Goal: Information Seeking & Learning: Learn about a topic

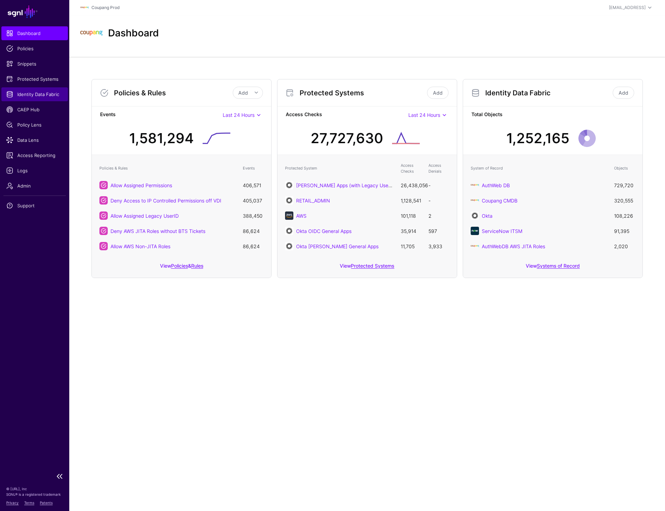
click at [25, 97] on span "Identity Data Fabric" at bounding box center [34, 94] width 57 height 7
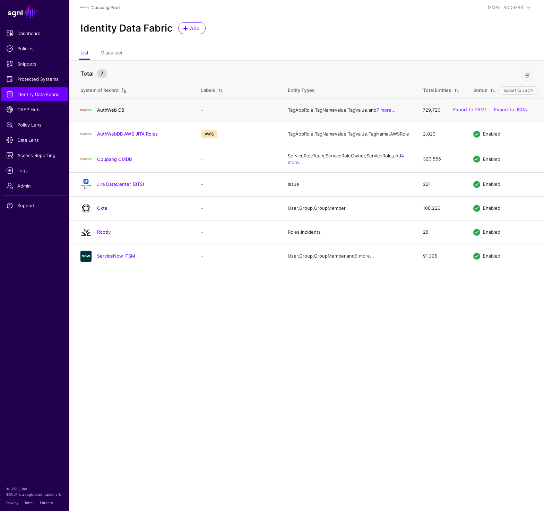
click at [117, 112] on link "AuthWeb DB" at bounding box center [110, 110] width 27 height 6
click at [118, 136] on link "AuthWebDB AWS JITA Roles" at bounding box center [127, 134] width 61 height 6
click at [118, 162] on link "Coupang CMDB" at bounding box center [114, 159] width 35 height 6
click at [117, 187] on link "Jira DataCenter (BTS)" at bounding box center [120, 184] width 47 height 6
click at [104, 211] on link "Okta" at bounding box center [102, 208] width 10 height 6
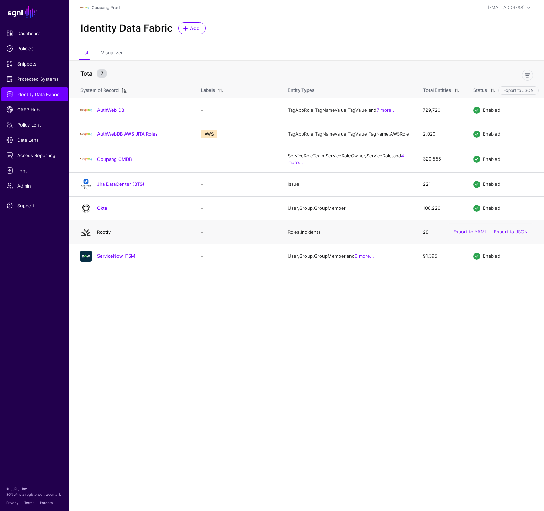
click at [105, 235] on link "Rootly" at bounding box center [104, 232] width 14 height 6
click at [107, 258] on link "ServiceNow ITSM" at bounding box center [116, 256] width 38 height 6
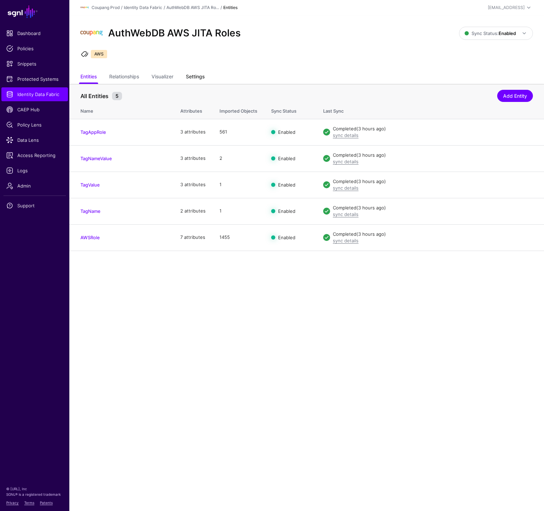
click at [197, 73] on link "Settings" at bounding box center [195, 77] width 19 height 13
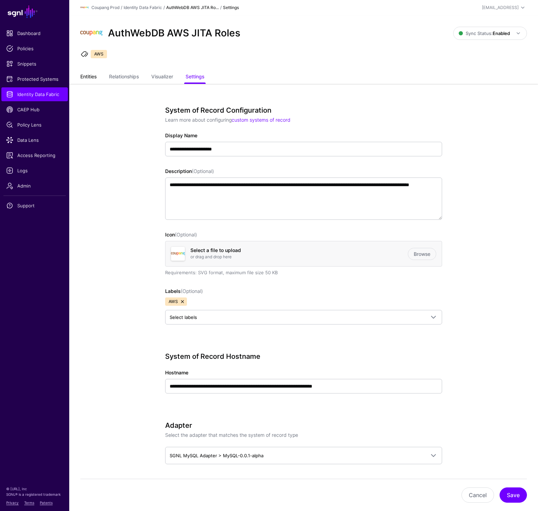
click at [82, 80] on link "Entities" at bounding box center [88, 77] width 16 height 13
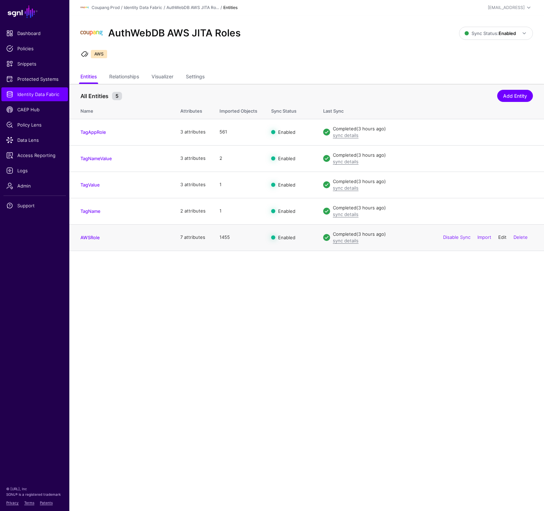
click at [498, 237] on link "Edit" at bounding box center [502, 237] width 8 height 6
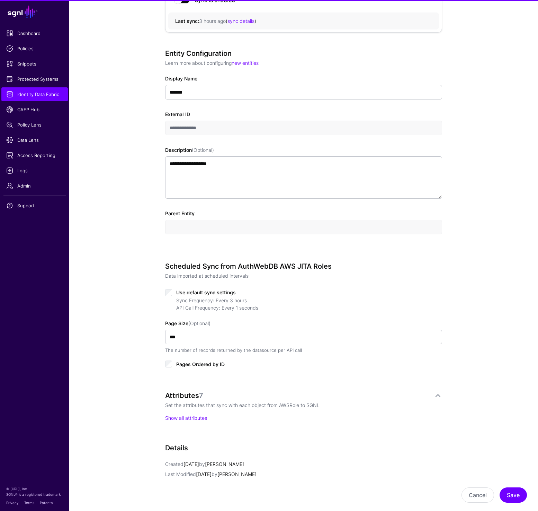
scroll to position [207, 0]
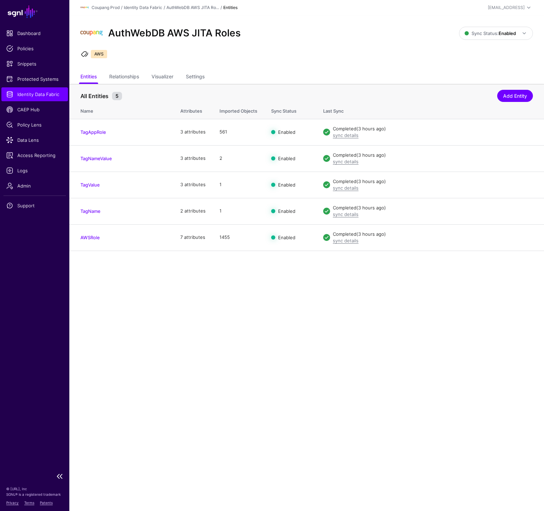
click at [43, 92] on span "Identity Data Fabric" at bounding box center [34, 94] width 57 height 7
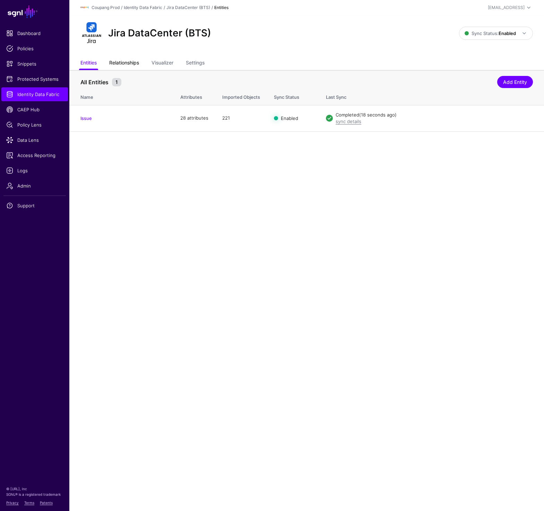
click at [116, 67] on link "Relationships" at bounding box center [124, 63] width 30 height 13
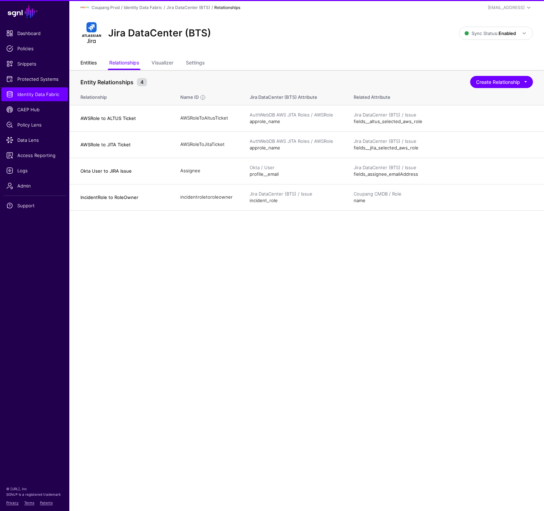
click at [83, 63] on link "Entities" at bounding box center [88, 63] width 16 height 13
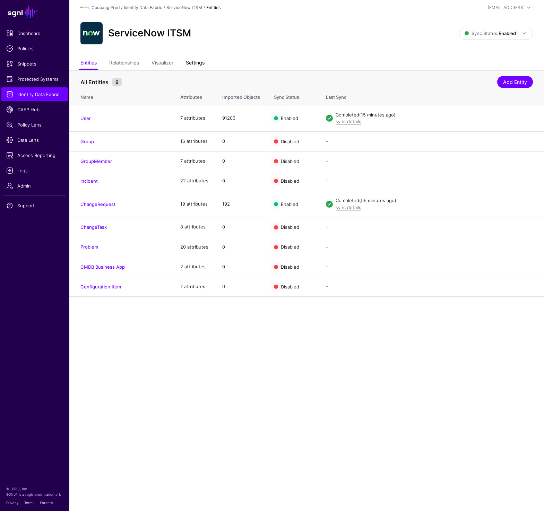
click at [193, 59] on link "Settings" at bounding box center [195, 63] width 19 height 13
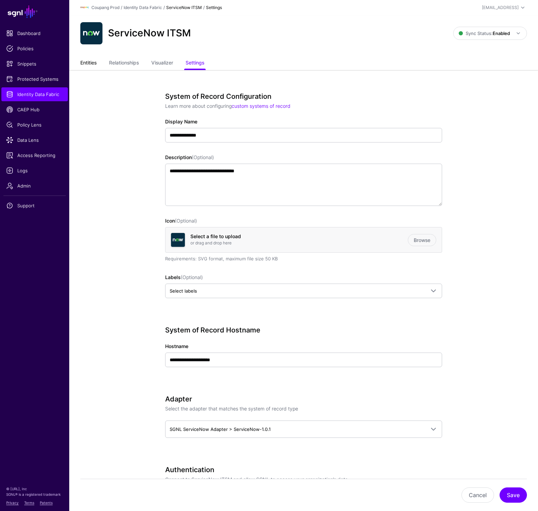
click at [83, 62] on link "Entities" at bounding box center [88, 63] width 16 height 13
